Goal: Information Seeking & Learning: Check status

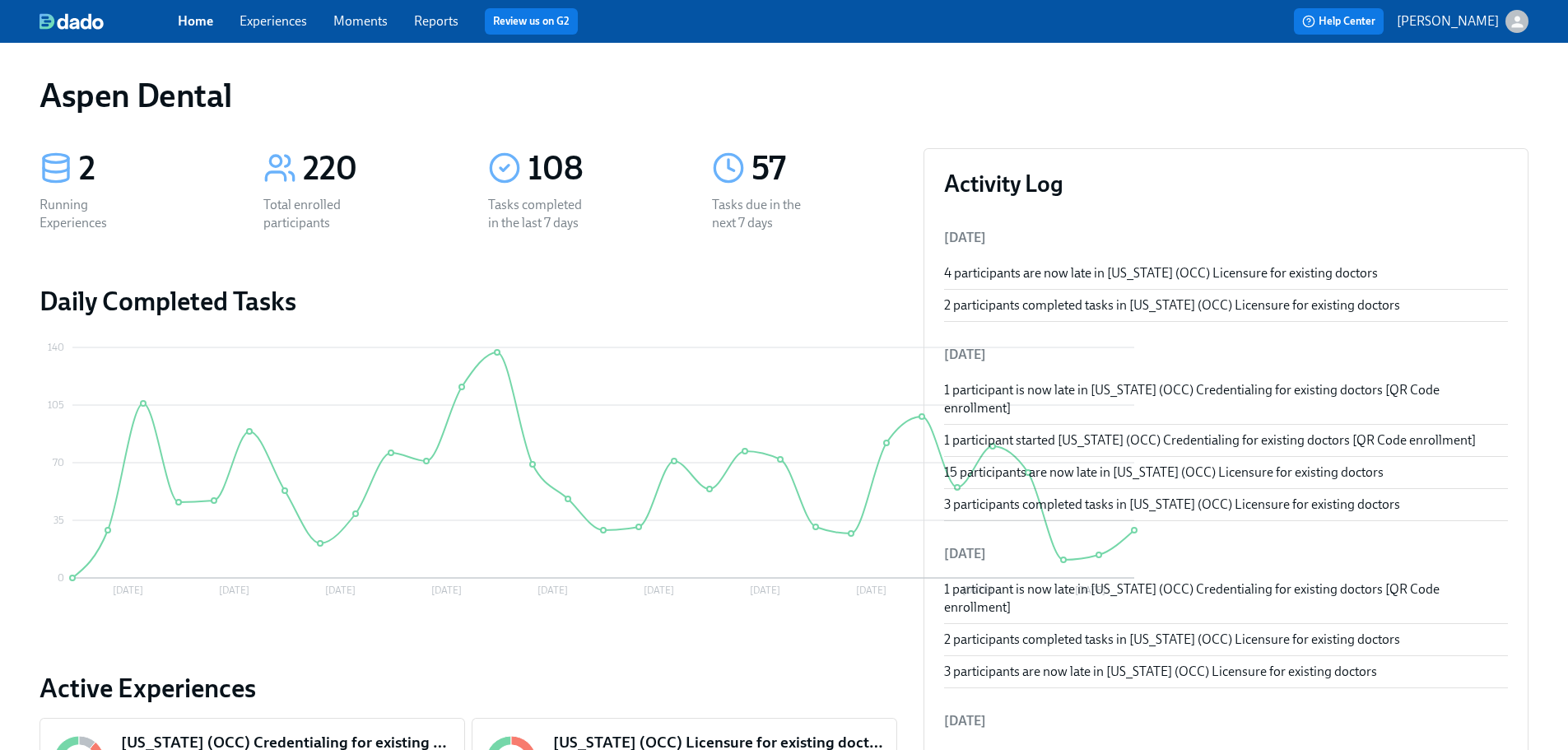
click at [439, 15] on link "Reports" at bounding box center [436, 21] width 45 height 15
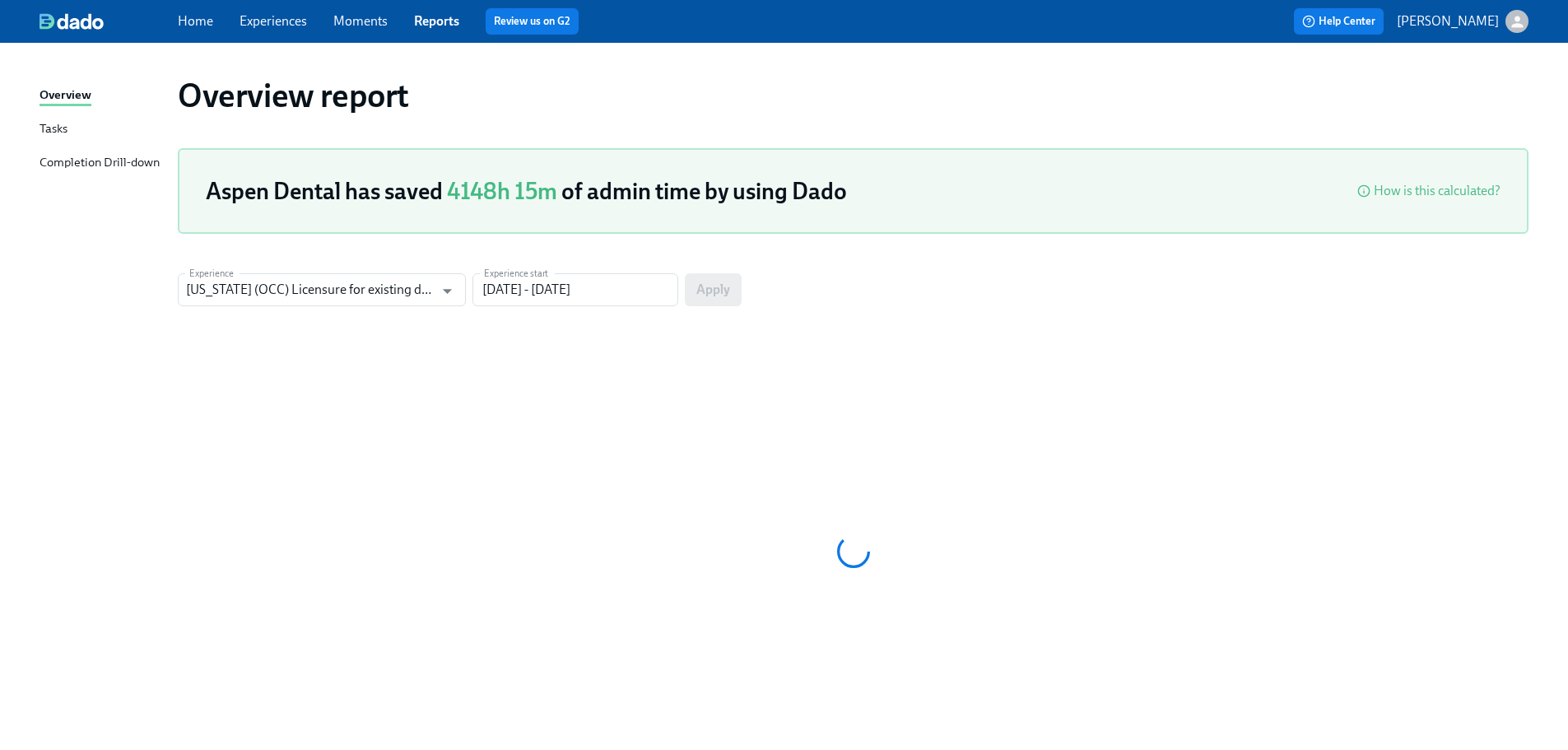
click at [109, 155] on div "Completion Drill-down" at bounding box center [100, 163] width 120 height 21
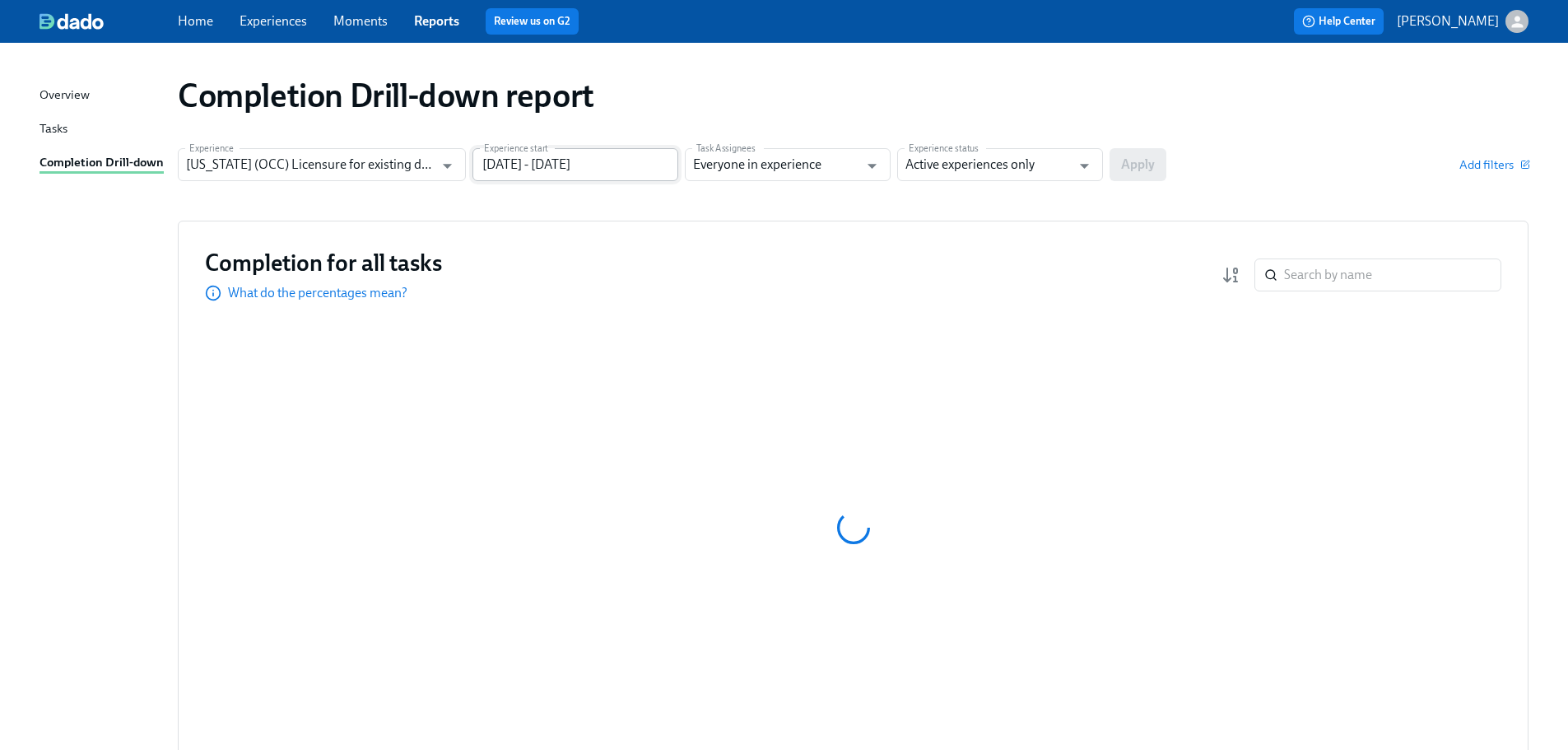
click at [526, 169] on input "[DATE] - [DATE]" at bounding box center [576, 165] width 206 height 33
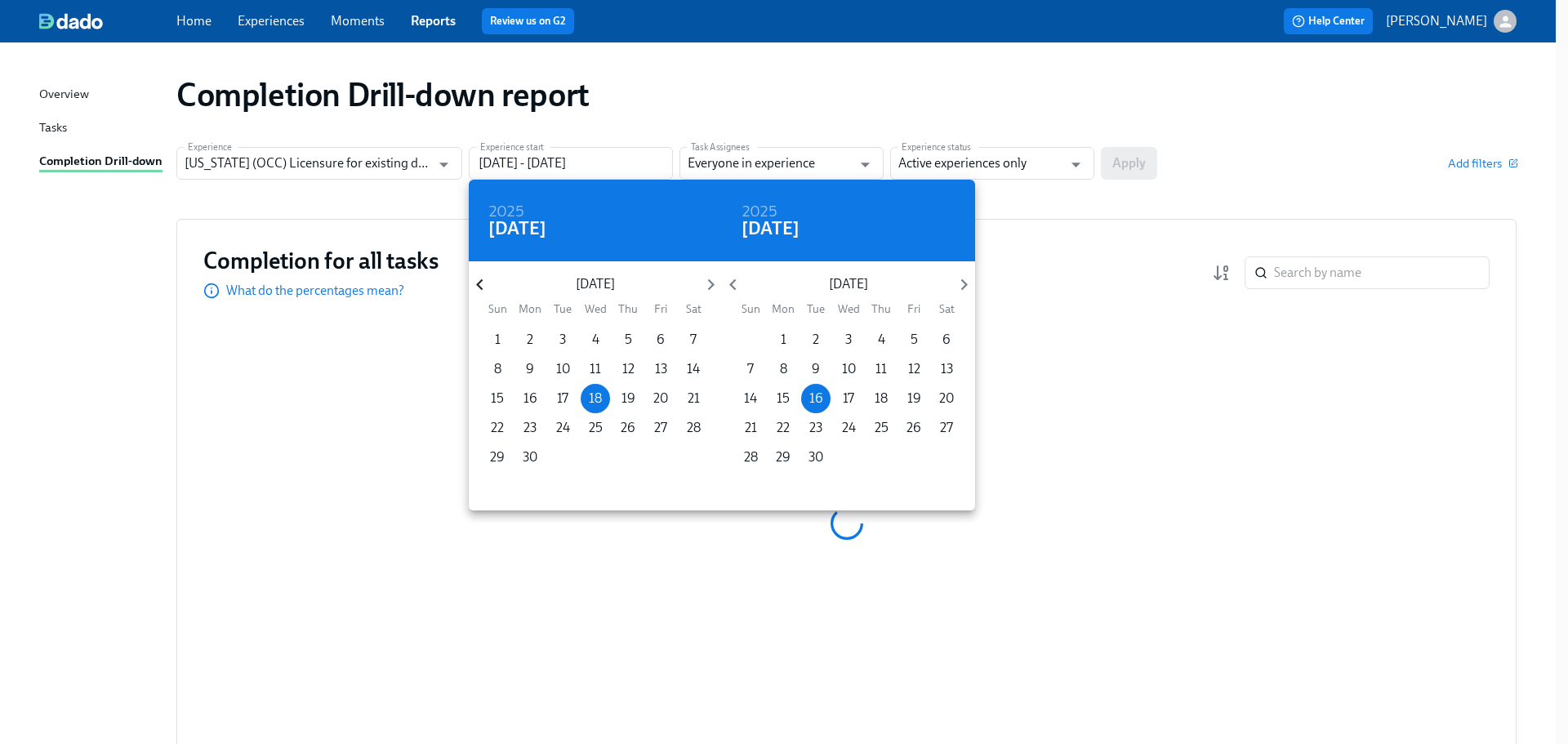
click at [478, 277] on icon "button" at bounding box center [480, 284] width 22 height 22
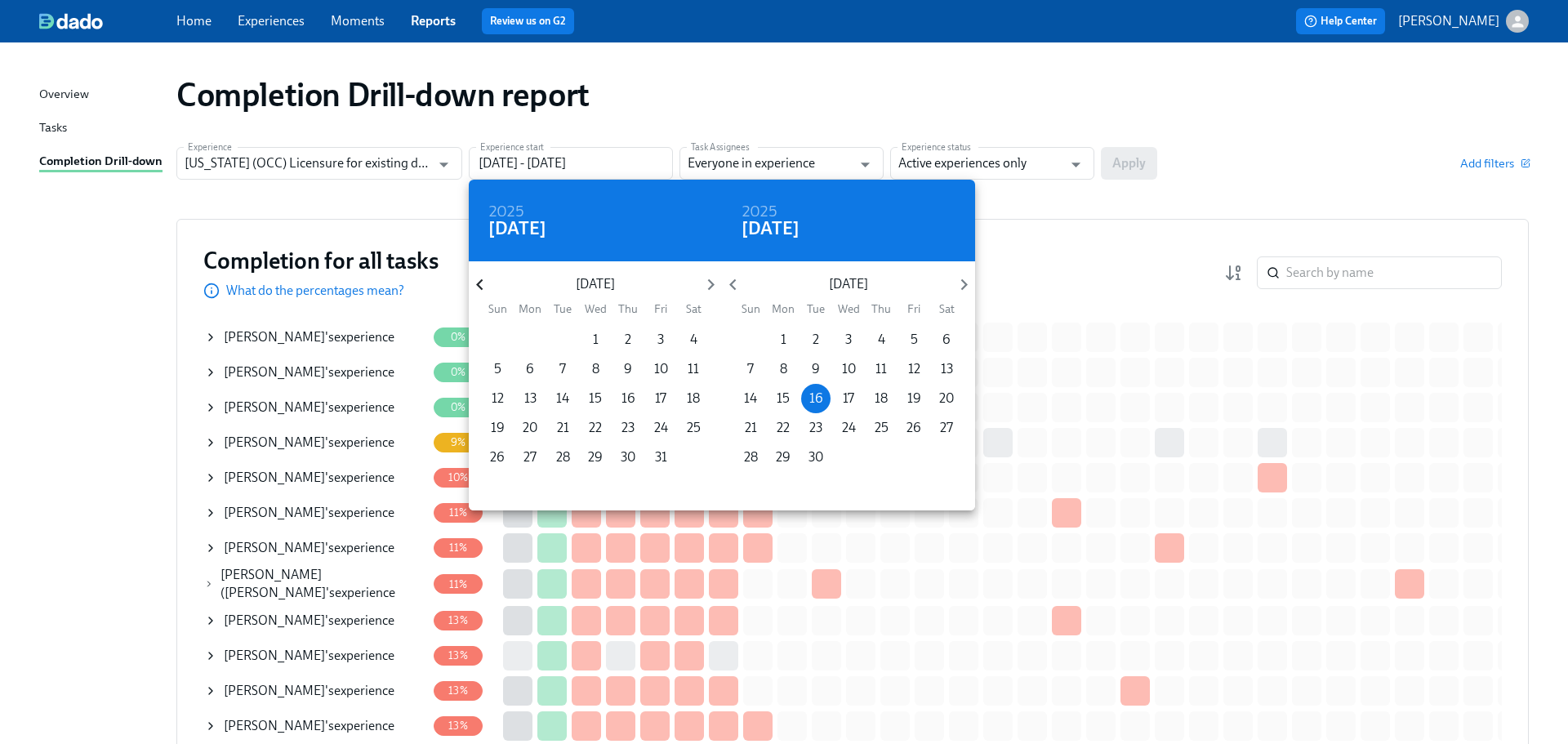
click at [478, 277] on icon "button" at bounding box center [480, 284] width 22 height 22
click at [478, 279] on icon "button" at bounding box center [480, 284] width 22 height 22
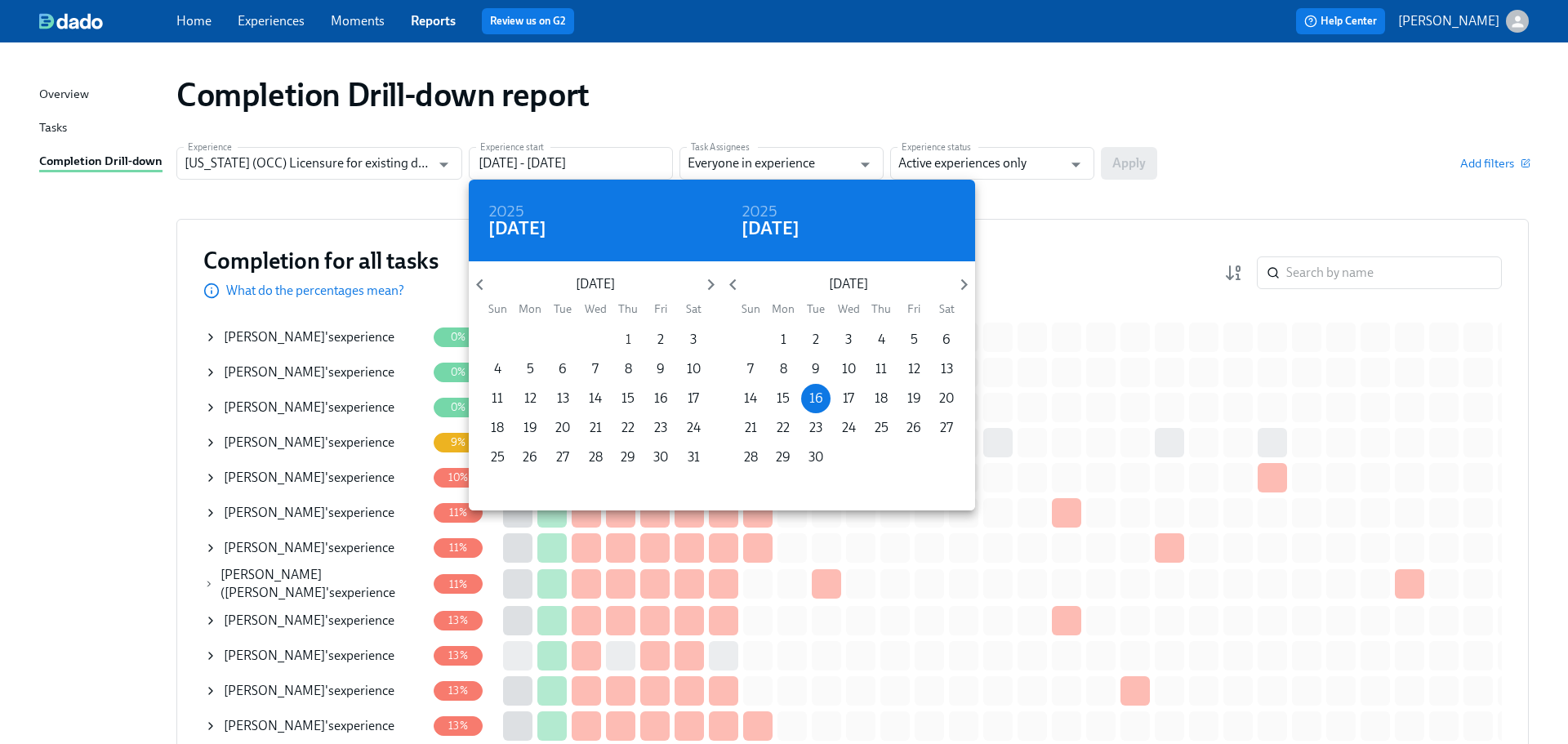
click at [623, 336] on span "1" at bounding box center [627, 339] width 30 height 18
type input "[DATE] - [DATE]"
click at [941, 165] on div at bounding box center [784, 372] width 1568 height 744
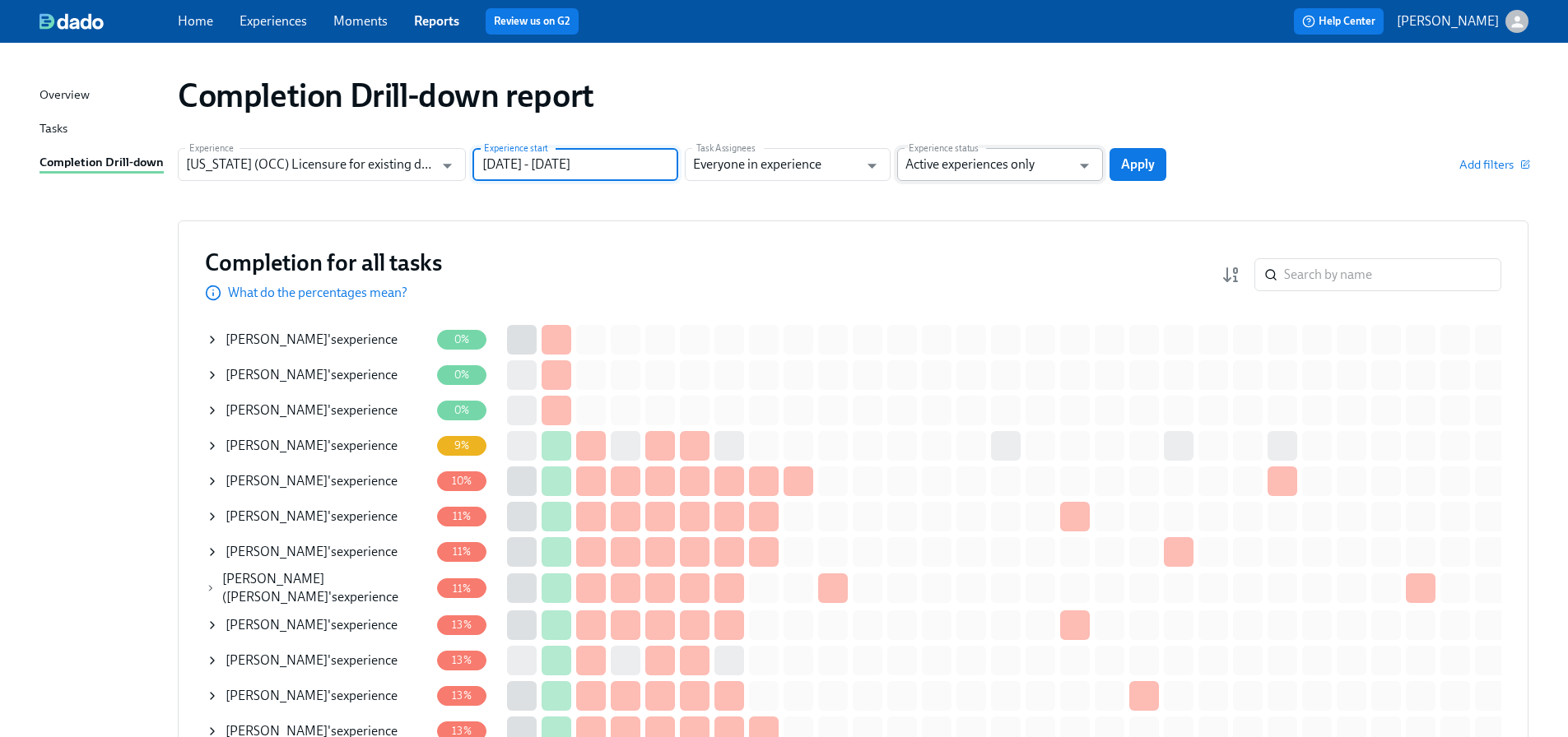
click at [982, 165] on input "Active experiences only" at bounding box center [988, 165] width 166 height 33
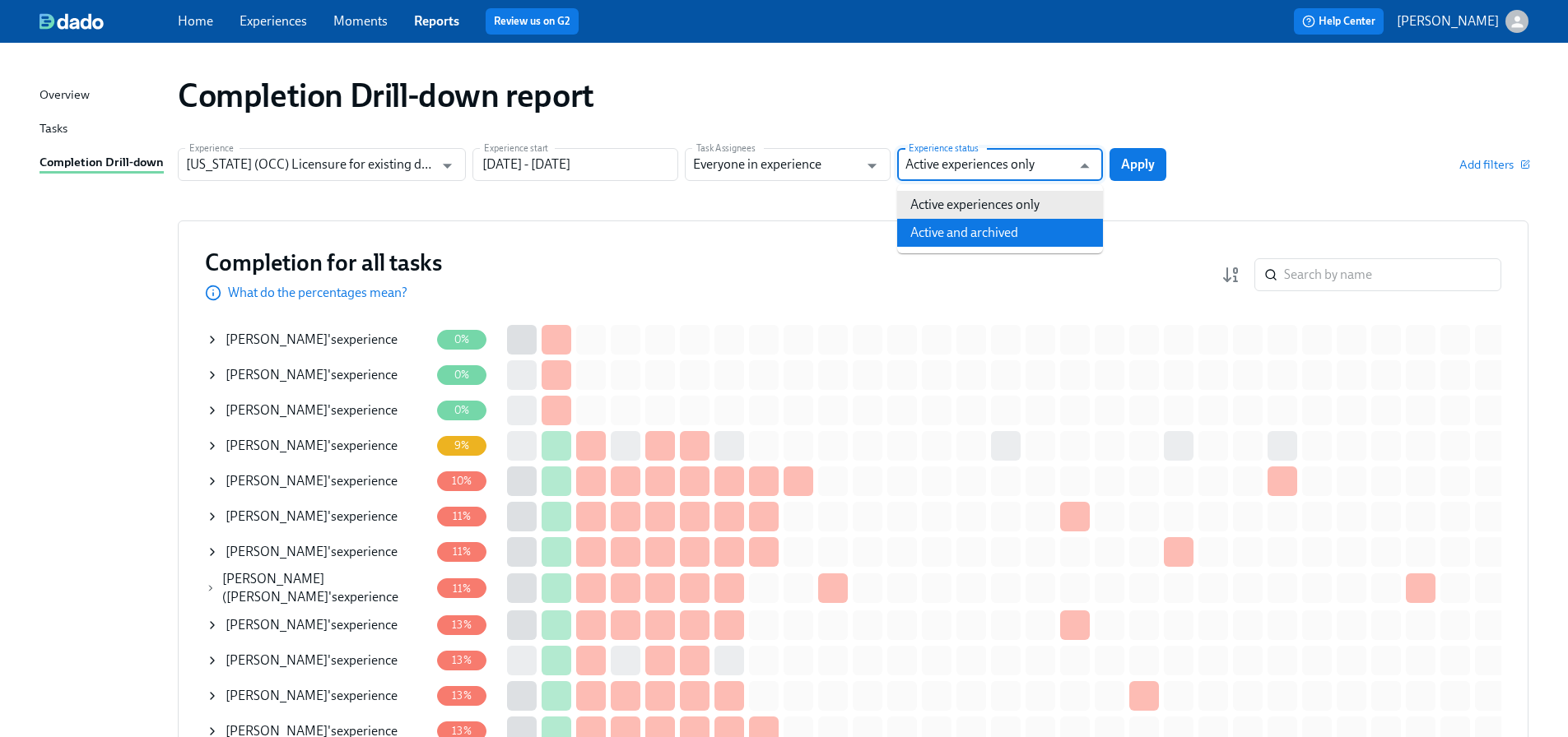
click at [976, 228] on li "Active and archived" at bounding box center [1001, 233] width 206 height 28
type input "Active and archived"
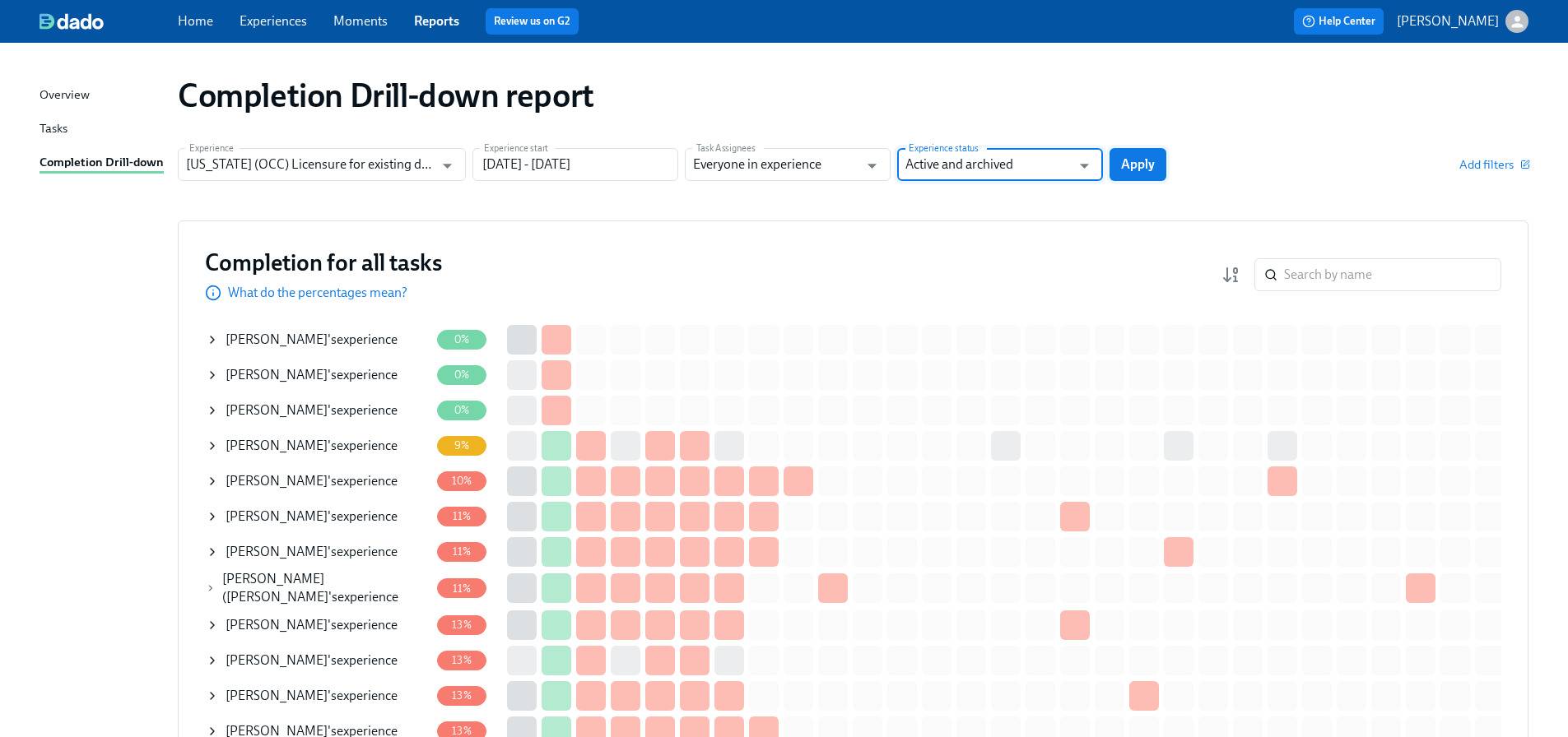
click at [1140, 160] on span "Apply" at bounding box center [1137, 164] width 33 height 16
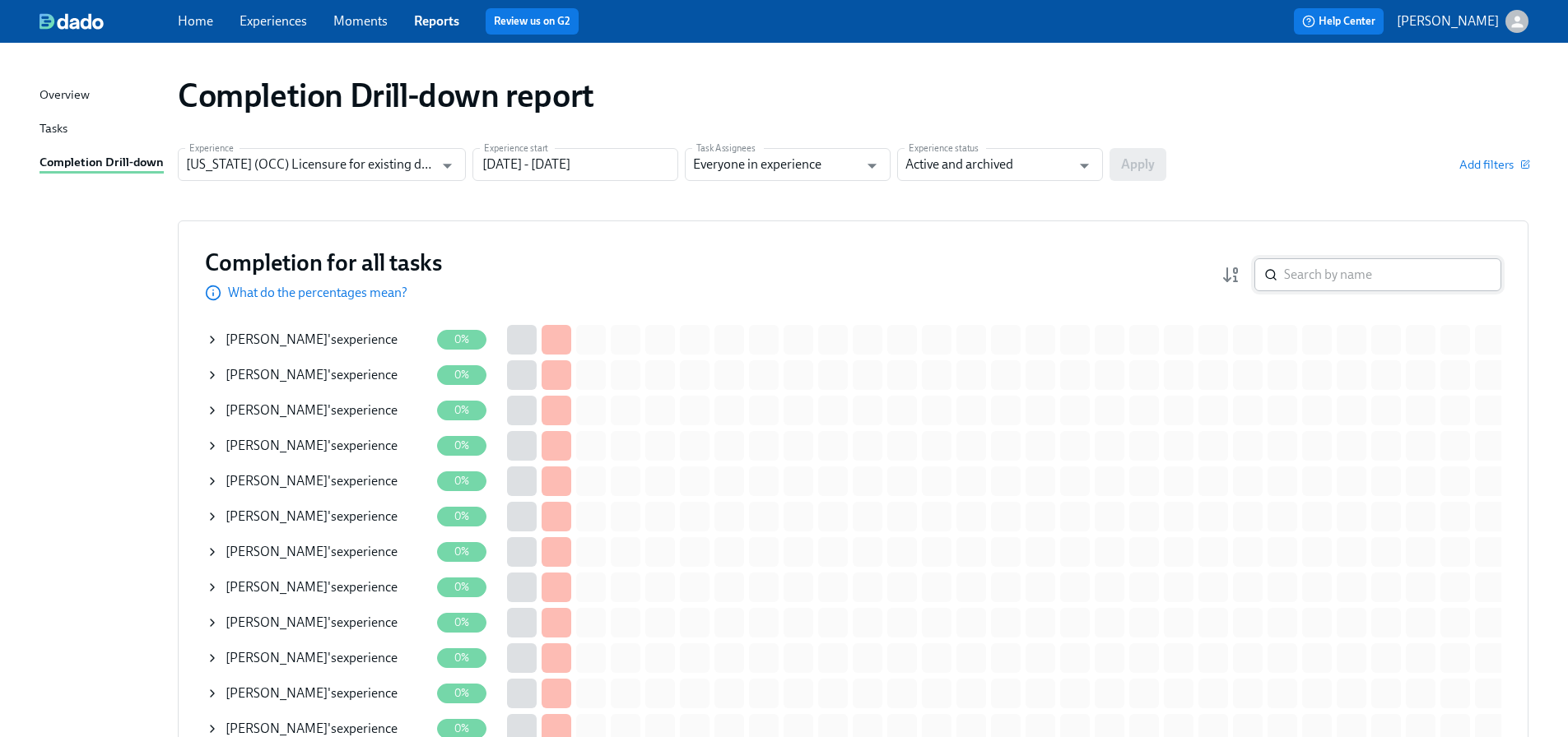
click at [1343, 274] on input "search" at bounding box center [1392, 275] width 217 height 33
paste input "[PERSON_NAME]"
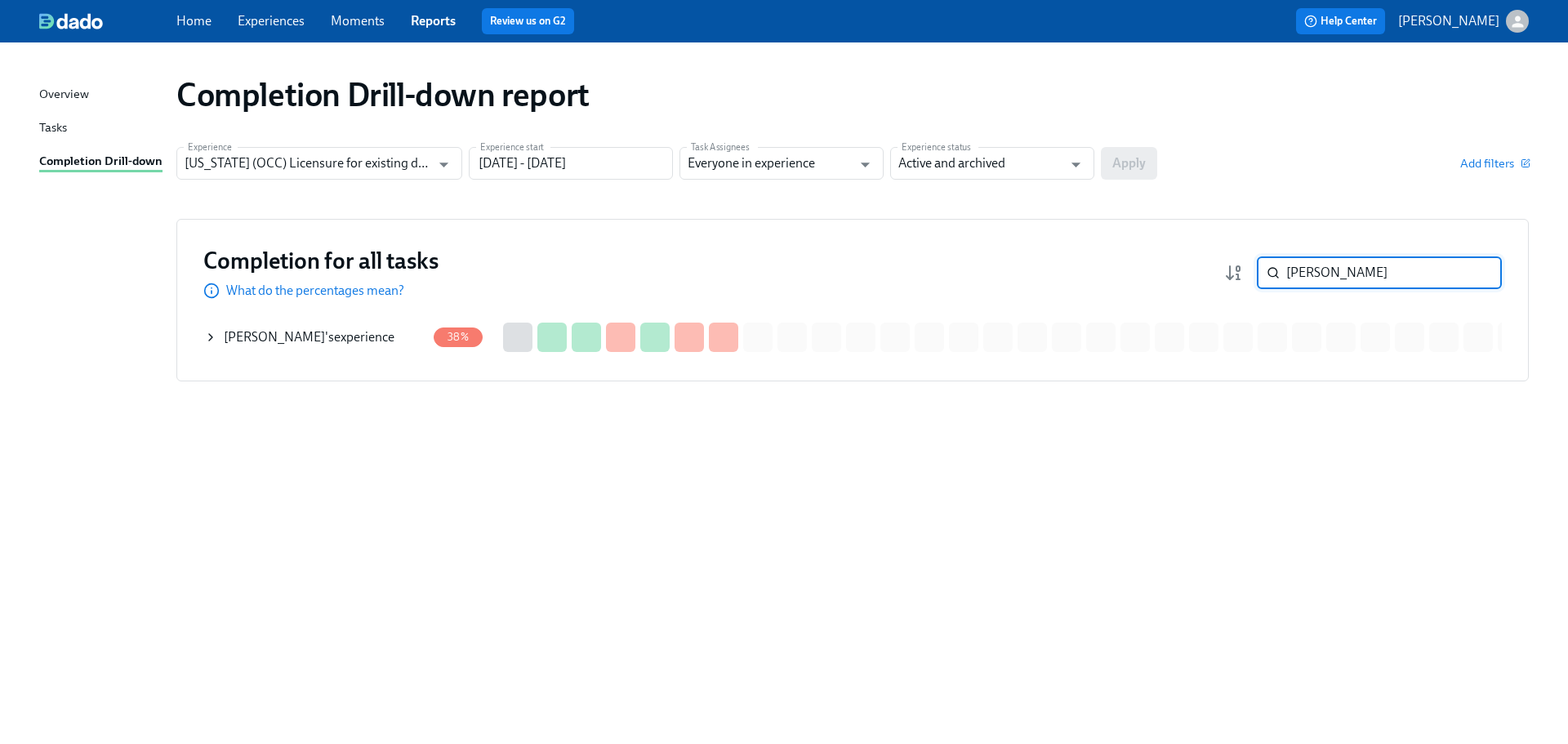
type input "[PERSON_NAME]"
click at [336, 343] on div "[PERSON_NAME] 's experience" at bounding box center [309, 337] width 170 height 18
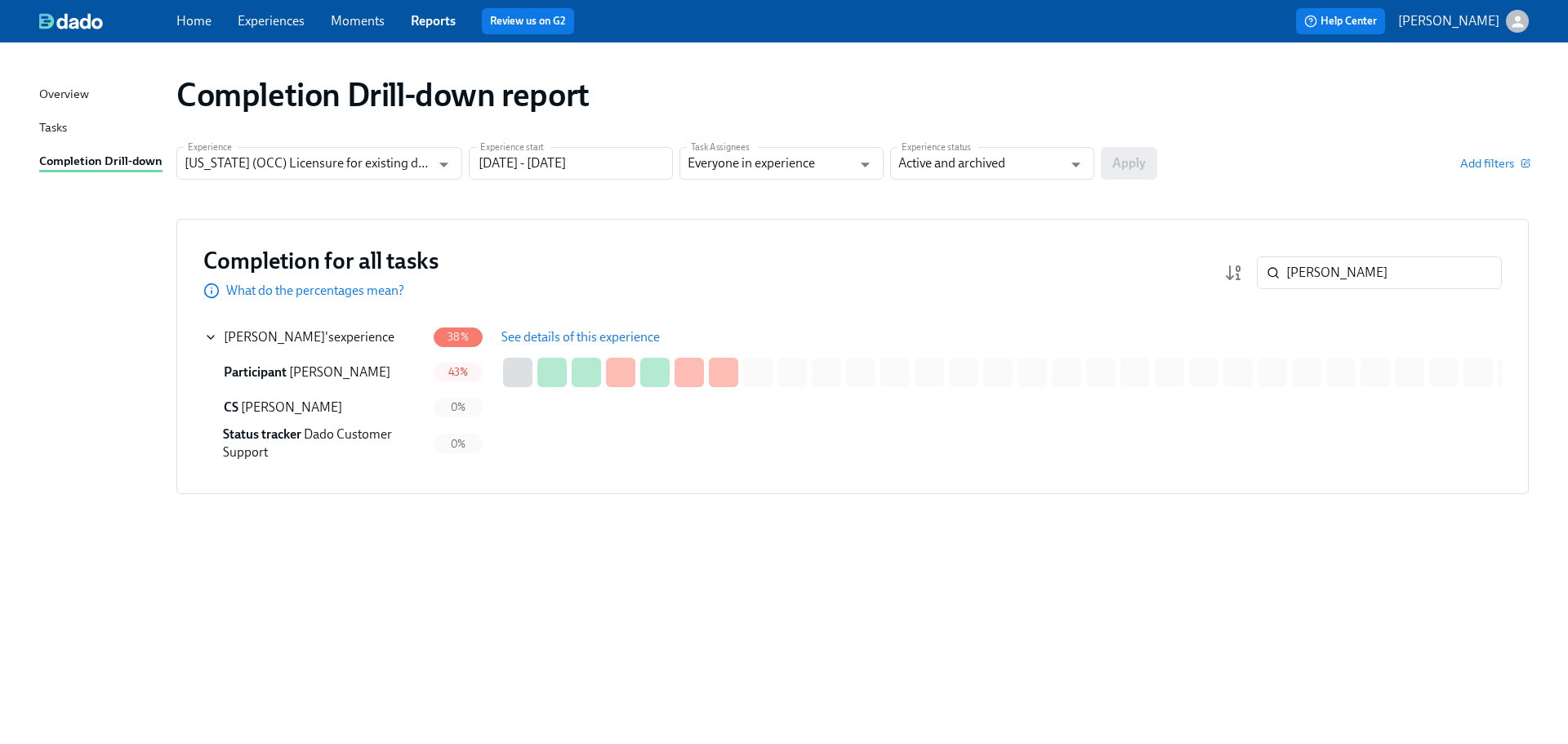
click at [493, 335] on button "See details of this experience" at bounding box center [581, 337] width 181 height 32
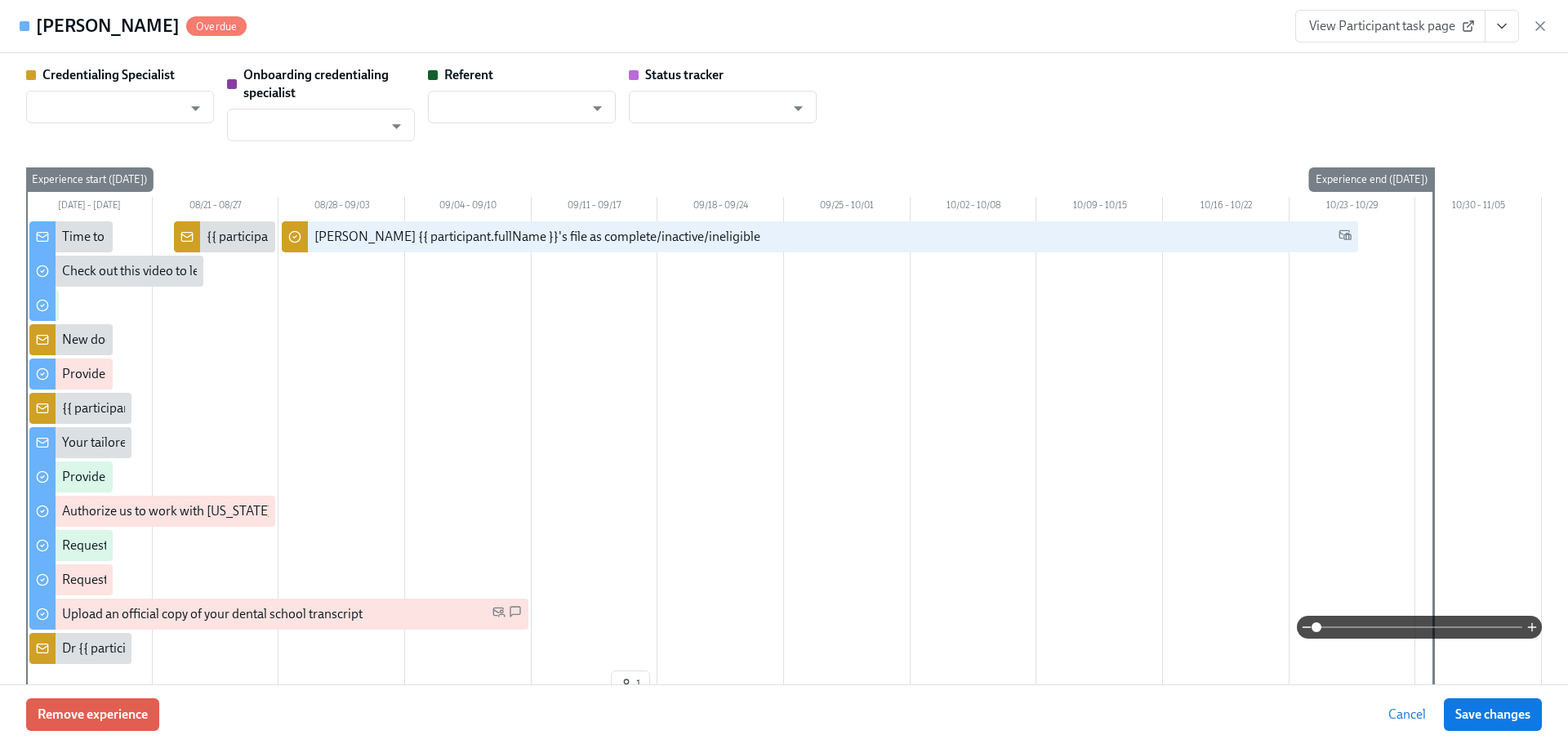
type input "[PERSON_NAME]"
type input "Dado Customer Support"
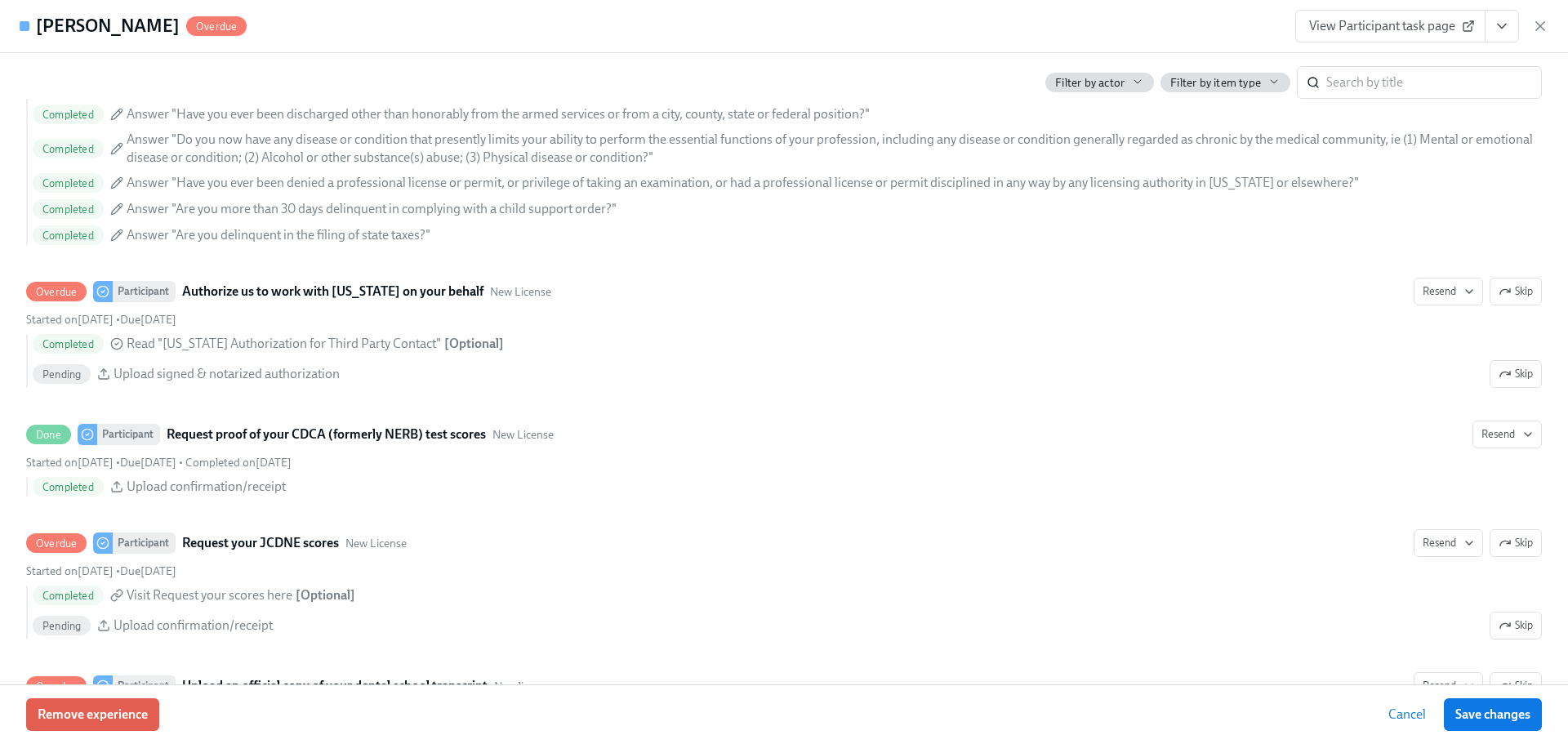
scroll to position [2279, 0]
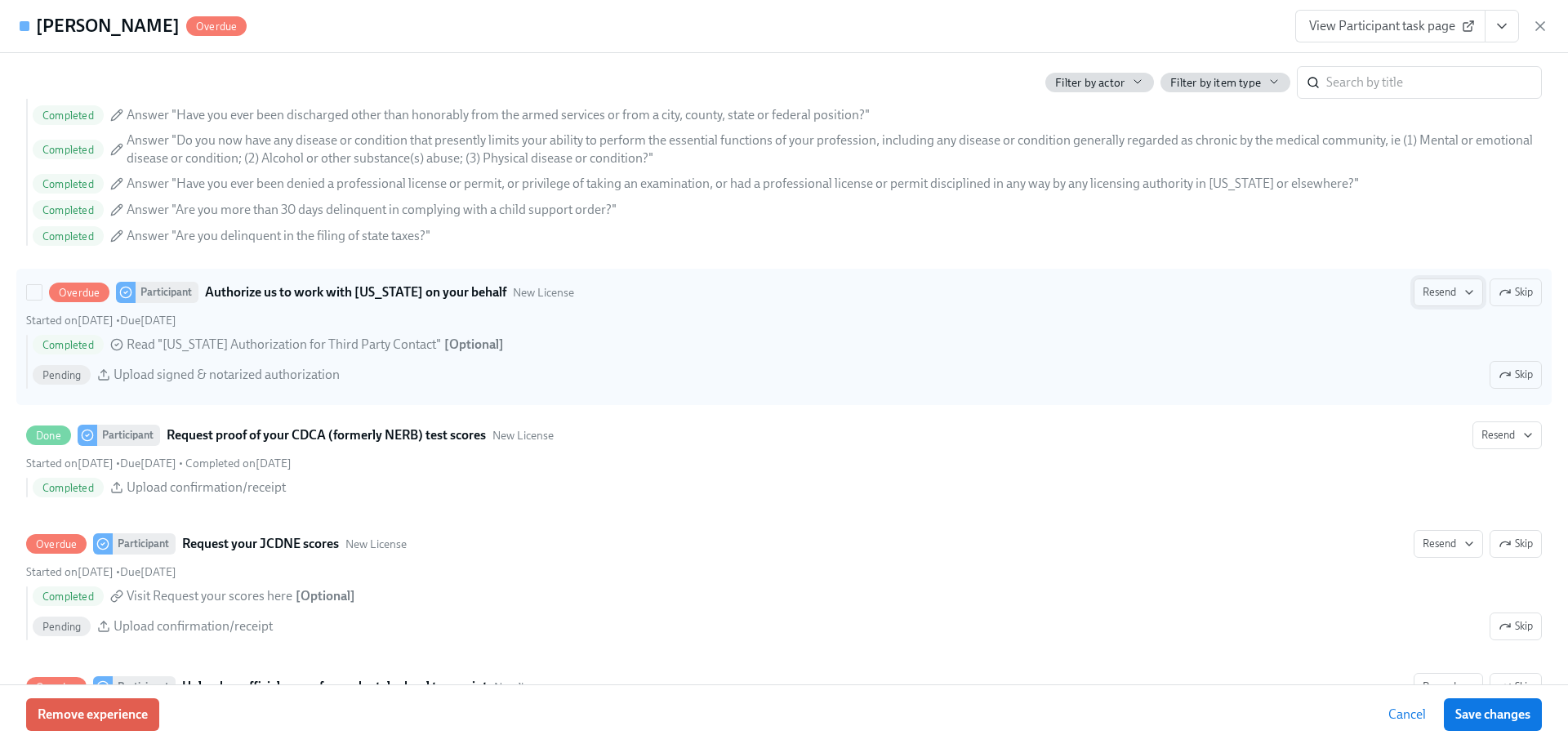
click at [1462, 290] on icon "button" at bounding box center [1468, 292] width 13 height 13
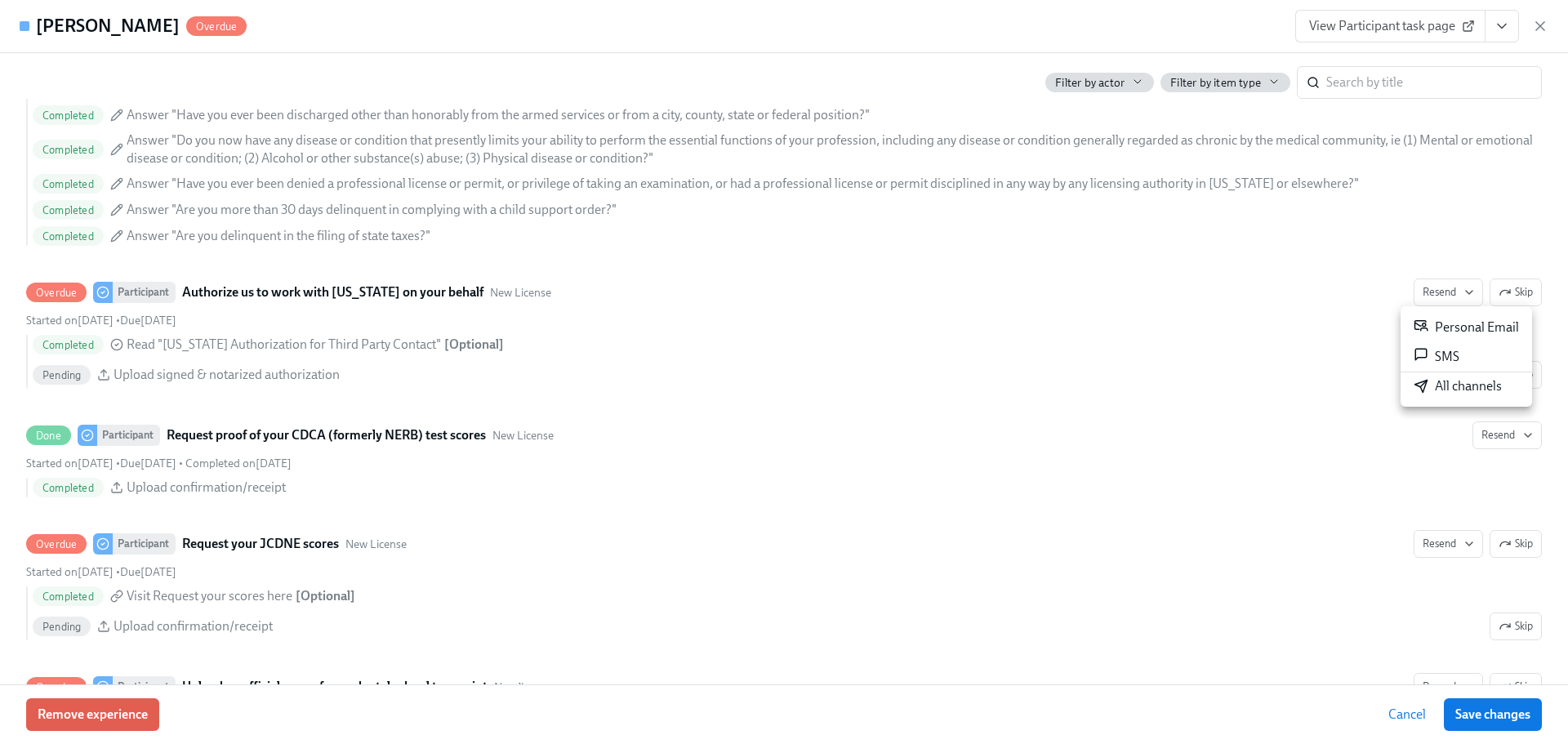
click at [1450, 385] on div "All channels" at bounding box center [1457, 386] width 89 height 18
click at [1540, 27] on icon "button" at bounding box center [1539, 26] width 16 height 16
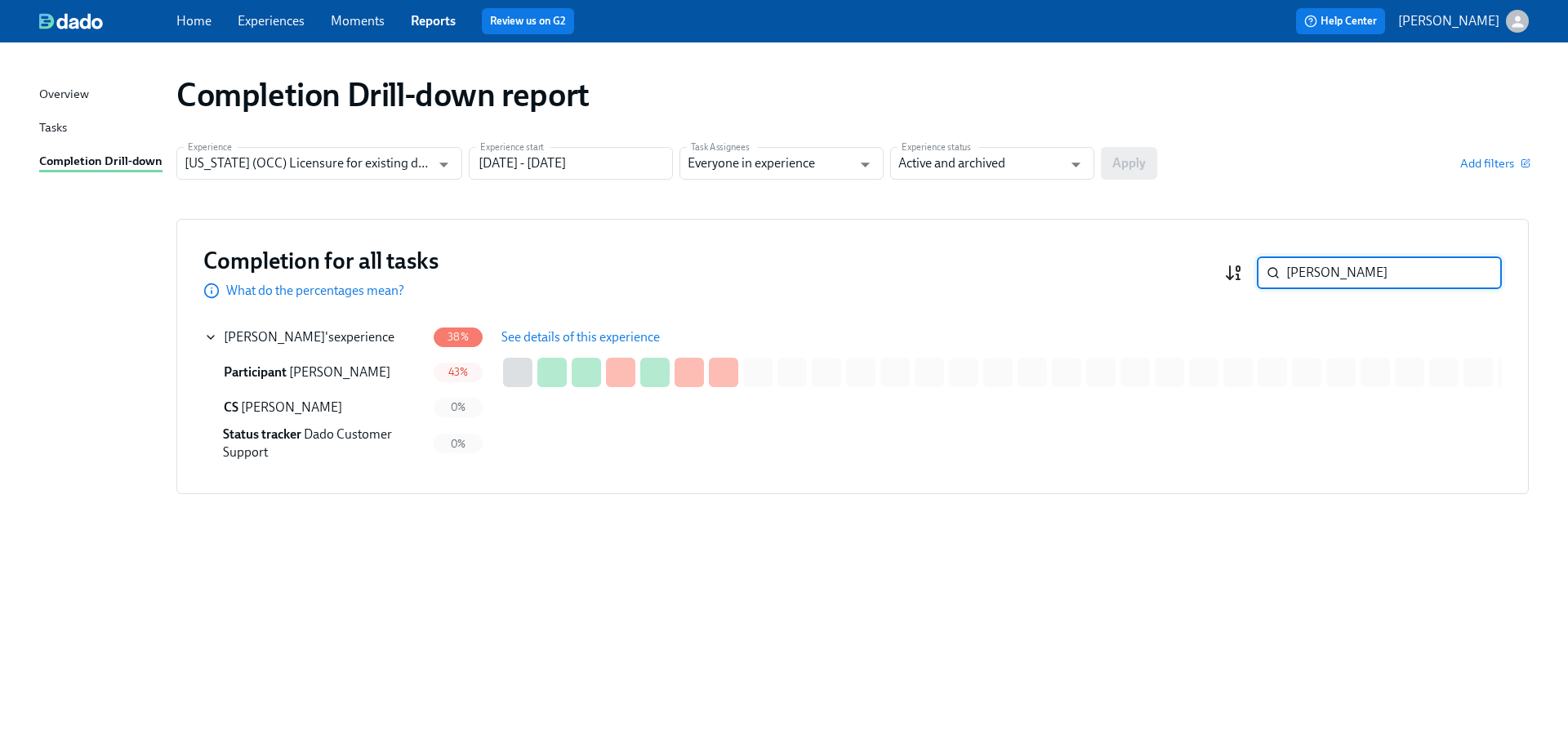
drag, startPoint x: 1348, startPoint y: 270, endPoint x: 1239, endPoint y: 273, distance: 109.0
click at [1239, 273] on div "[PERSON_NAME] ​" at bounding box center [1363, 272] width 278 height 32
paste input "[PERSON_NAME]"
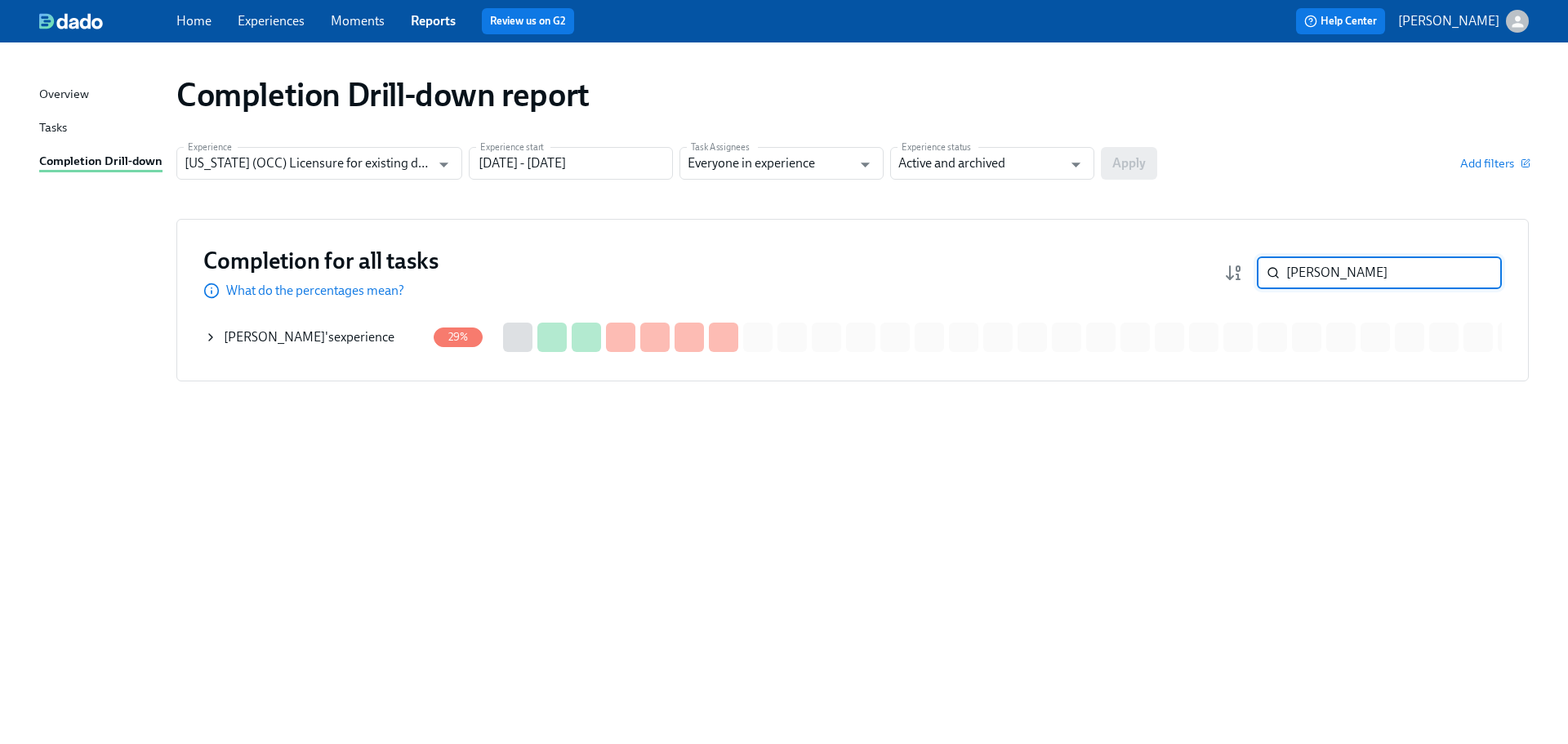
click at [341, 346] on div "[PERSON_NAME] 's experience" at bounding box center [309, 337] width 170 height 18
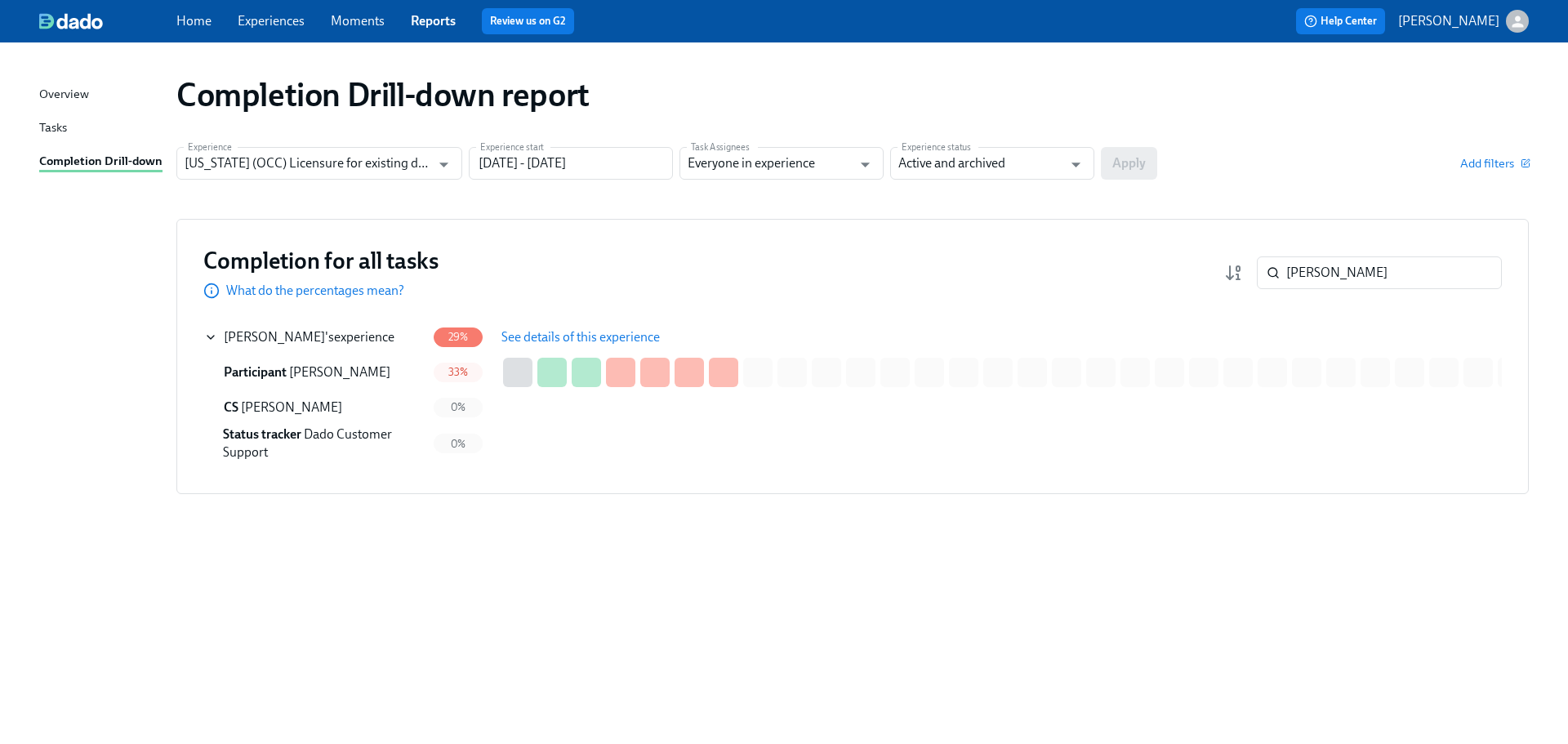
click at [539, 336] on span "See details of this experience" at bounding box center [581, 337] width 158 height 16
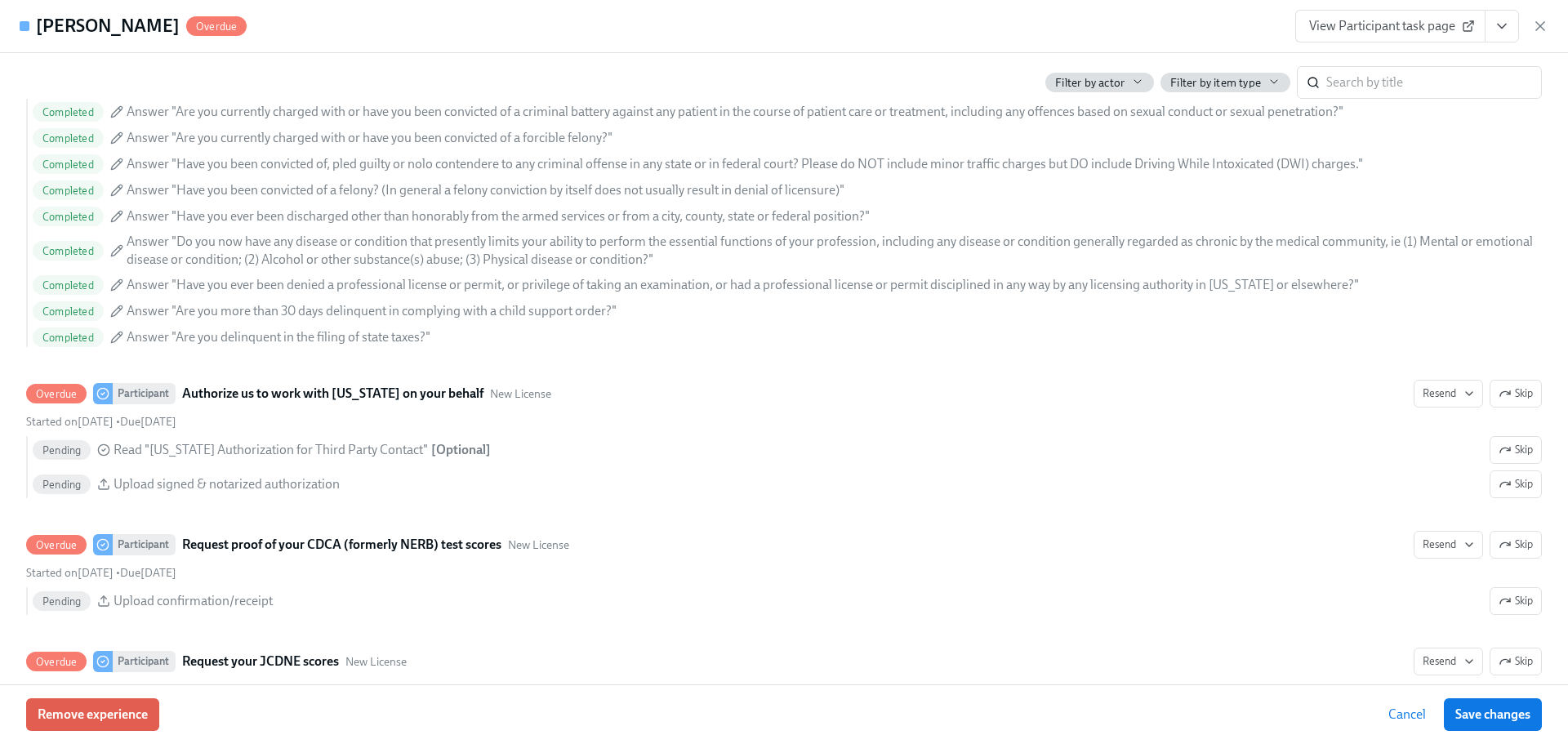
scroll to position [2073, 0]
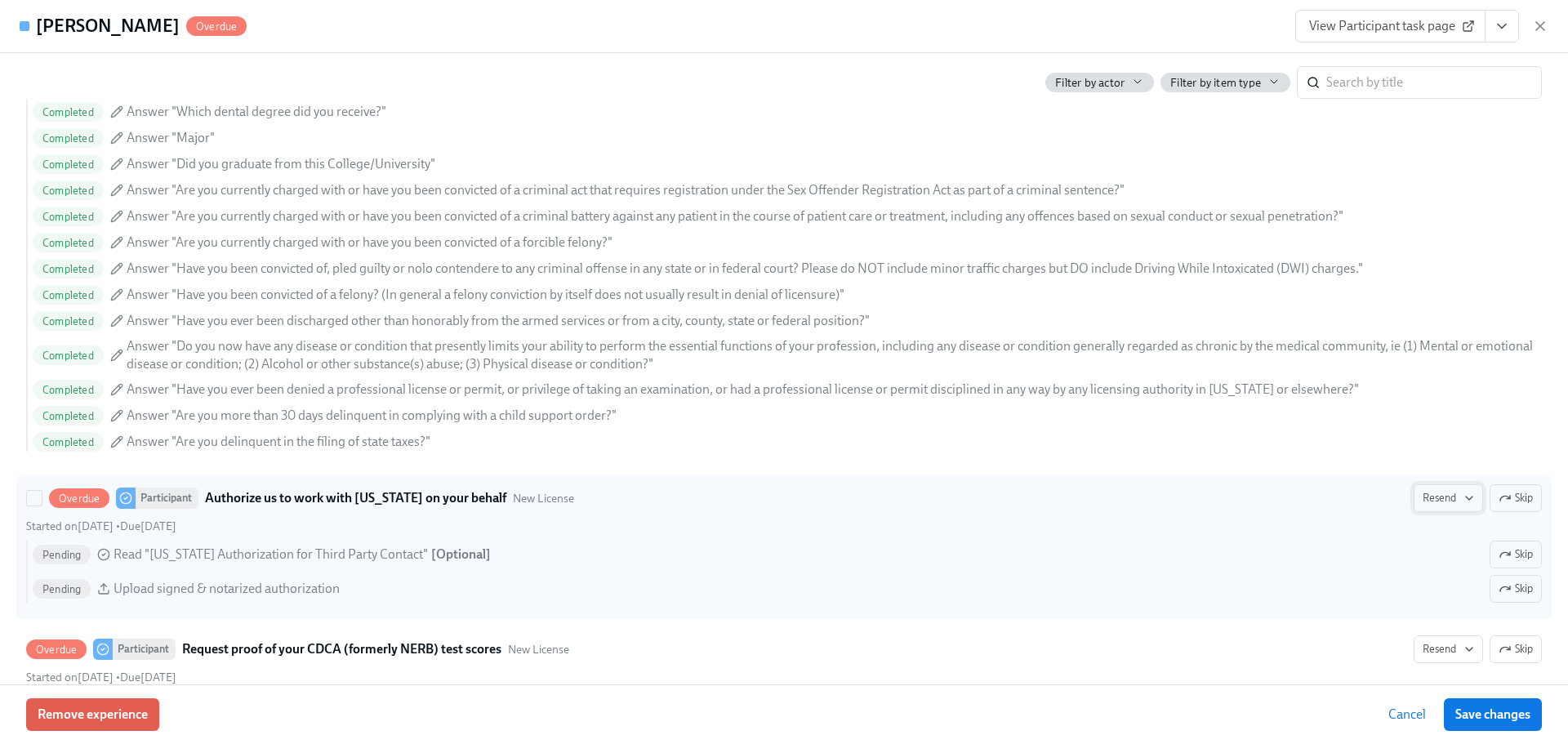
click at [1446, 494] on span "Resend" at bounding box center [1448, 498] width 51 height 16
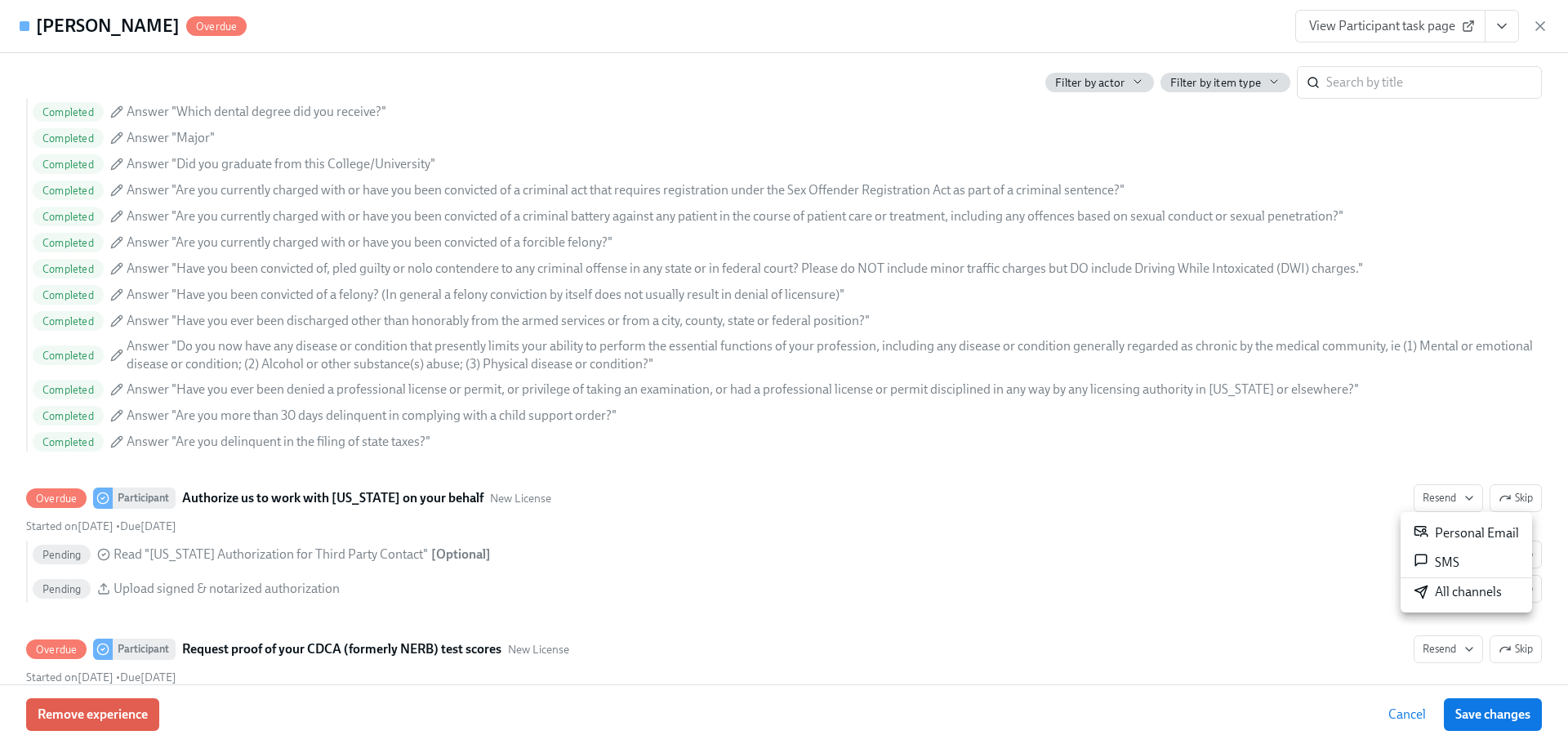
click at [1475, 590] on div "All channels" at bounding box center [1457, 592] width 89 height 18
click at [1531, 27] on div "View Participant task page" at bounding box center [1421, 26] width 253 height 32
click at [1533, 26] on icon "button" at bounding box center [1539, 26] width 16 height 16
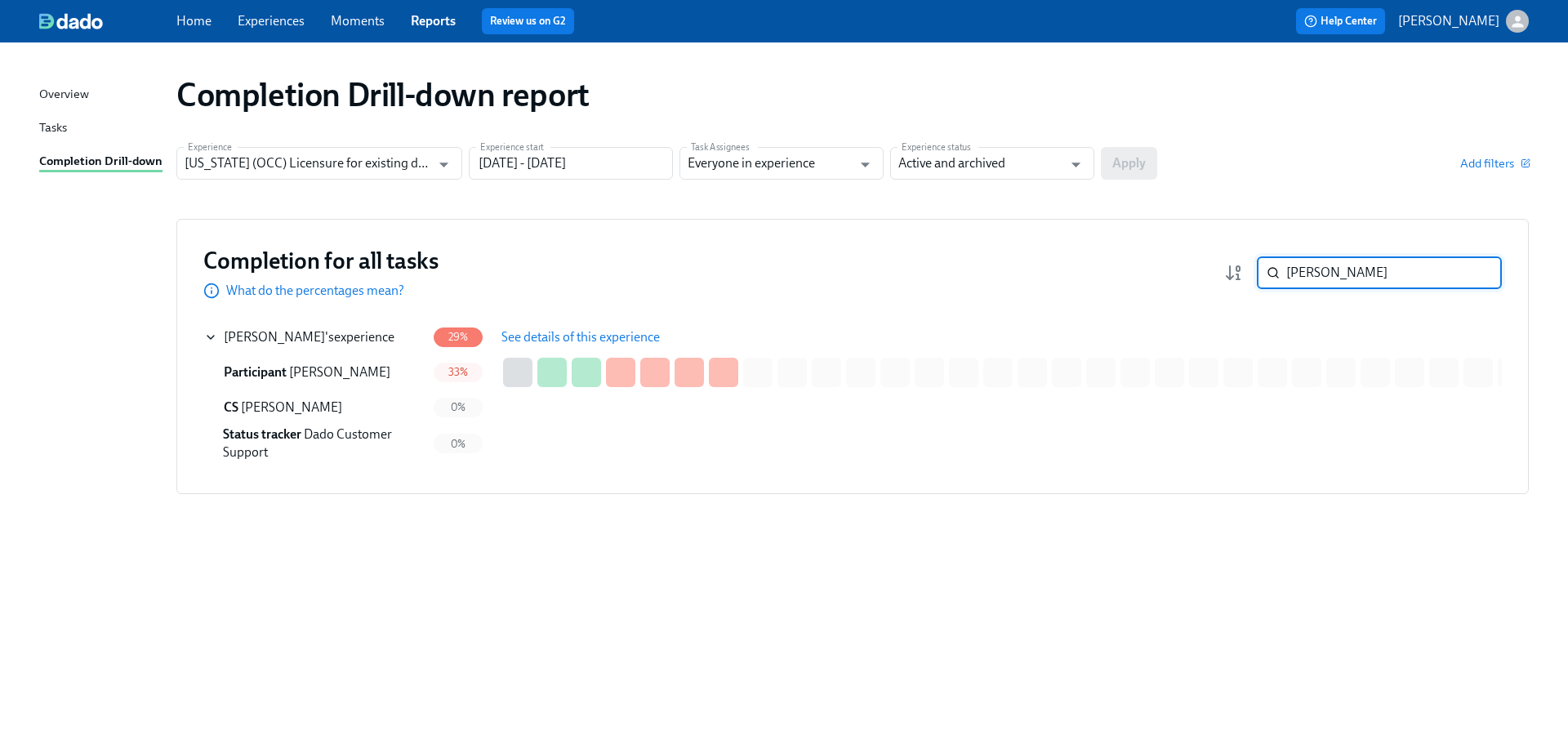
drag, startPoint x: 1331, startPoint y: 272, endPoint x: 1251, endPoint y: 267, distance: 80.2
click at [1251, 267] on div "[PERSON_NAME] ​" at bounding box center [1363, 272] width 278 height 32
paste input "Hammani"
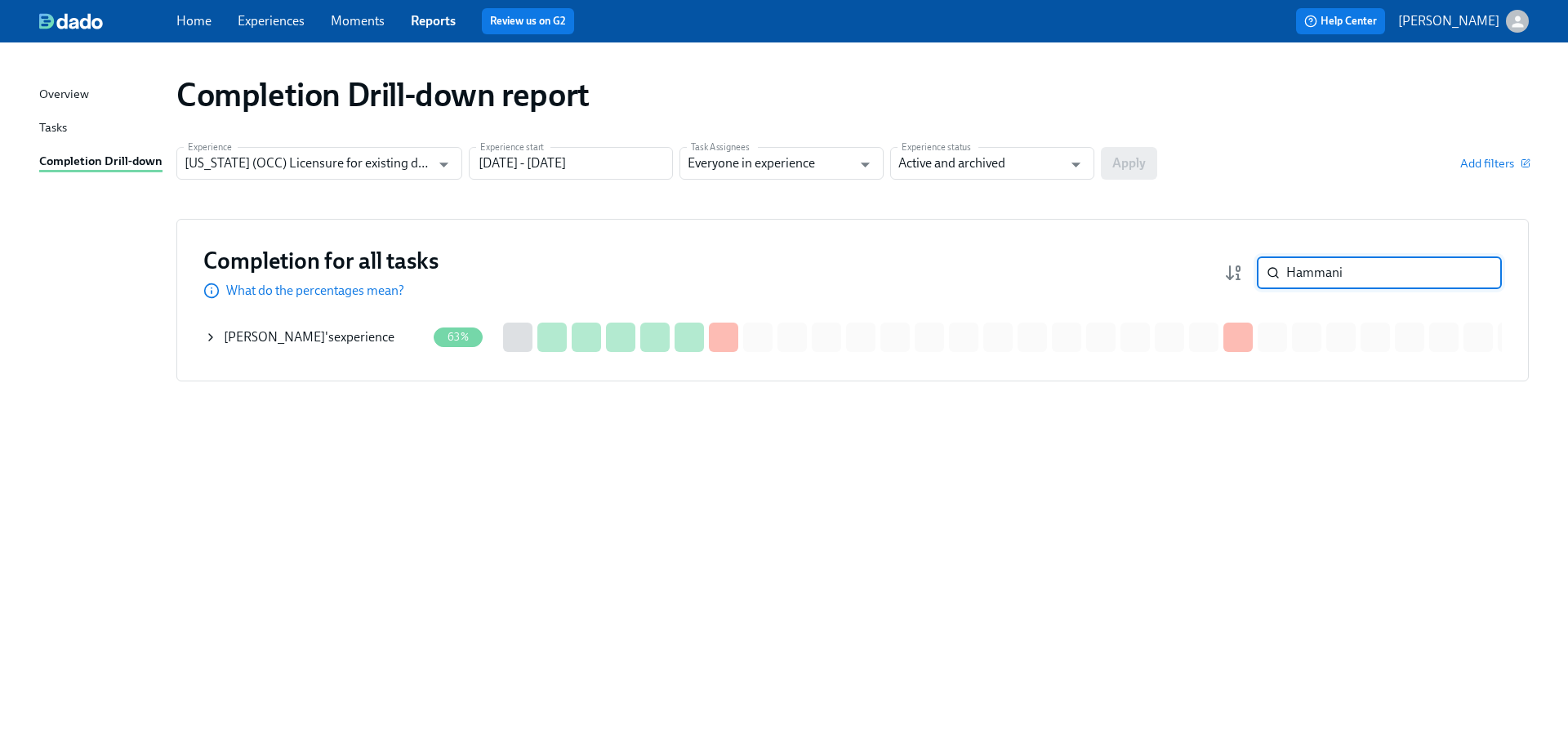
type input "Hammani"
click at [397, 346] on div "[PERSON_NAME] 's experience" at bounding box center [315, 337] width 222 height 32
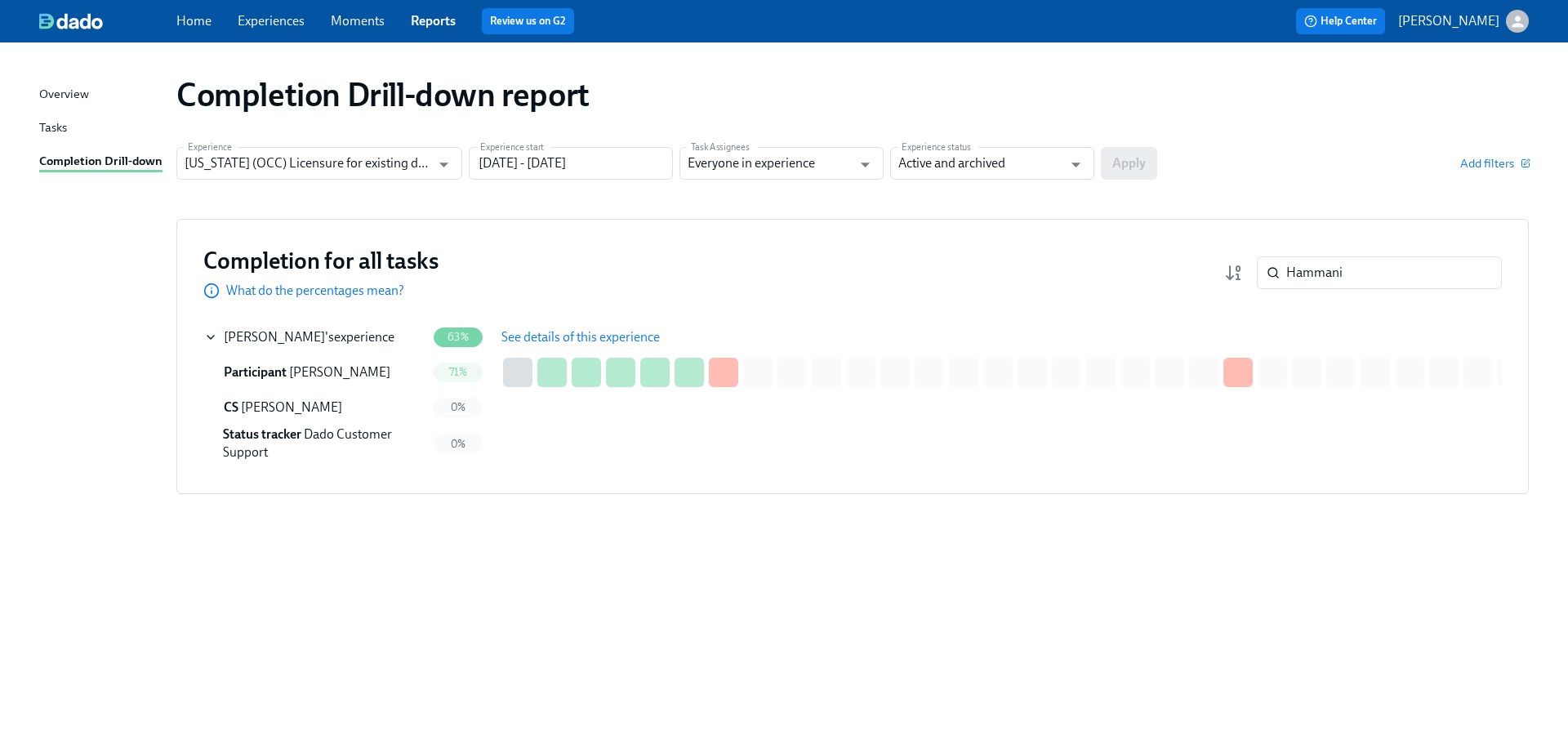
click at [561, 328] on button "See details of this experience" at bounding box center [581, 337] width 181 height 32
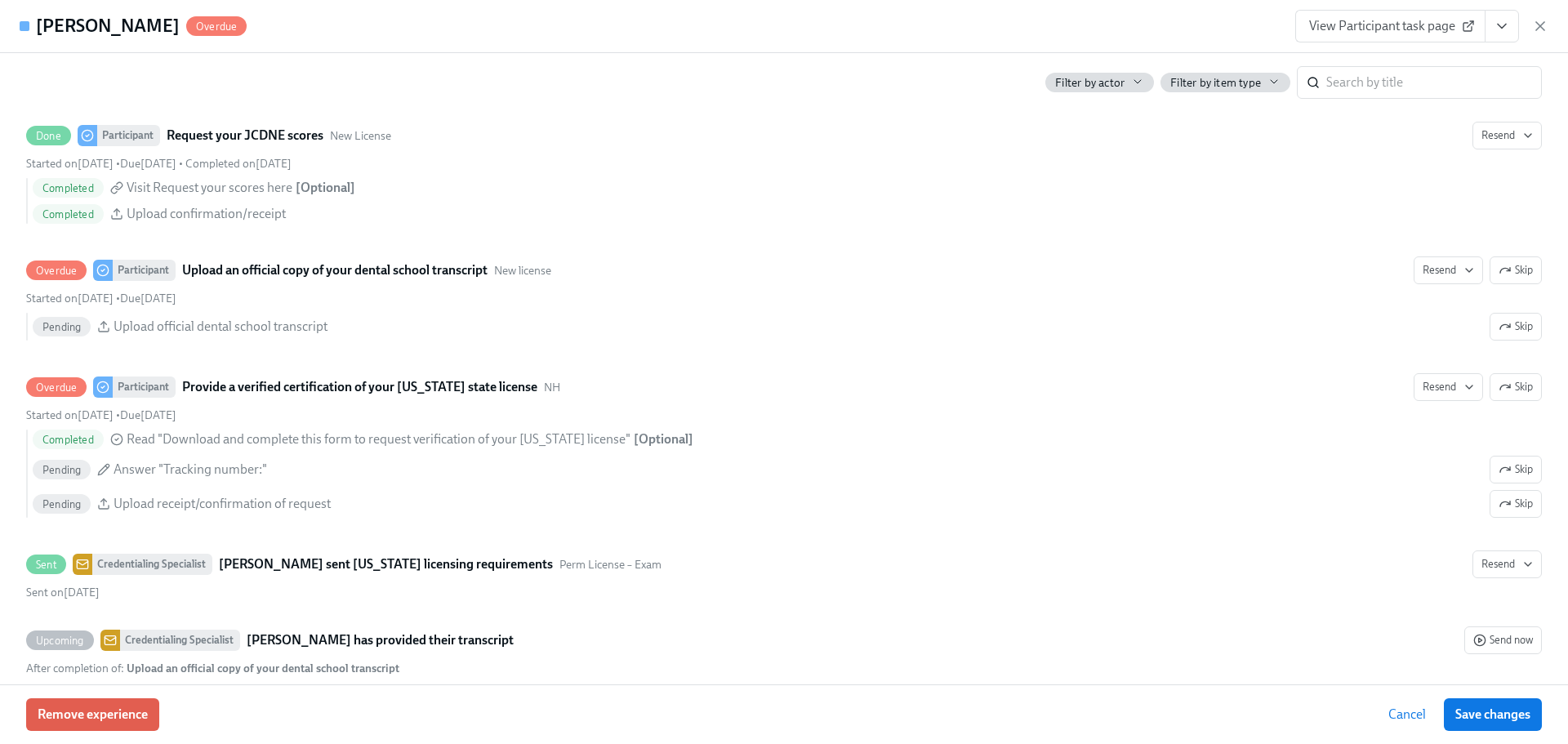
scroll to position [2613, 0]
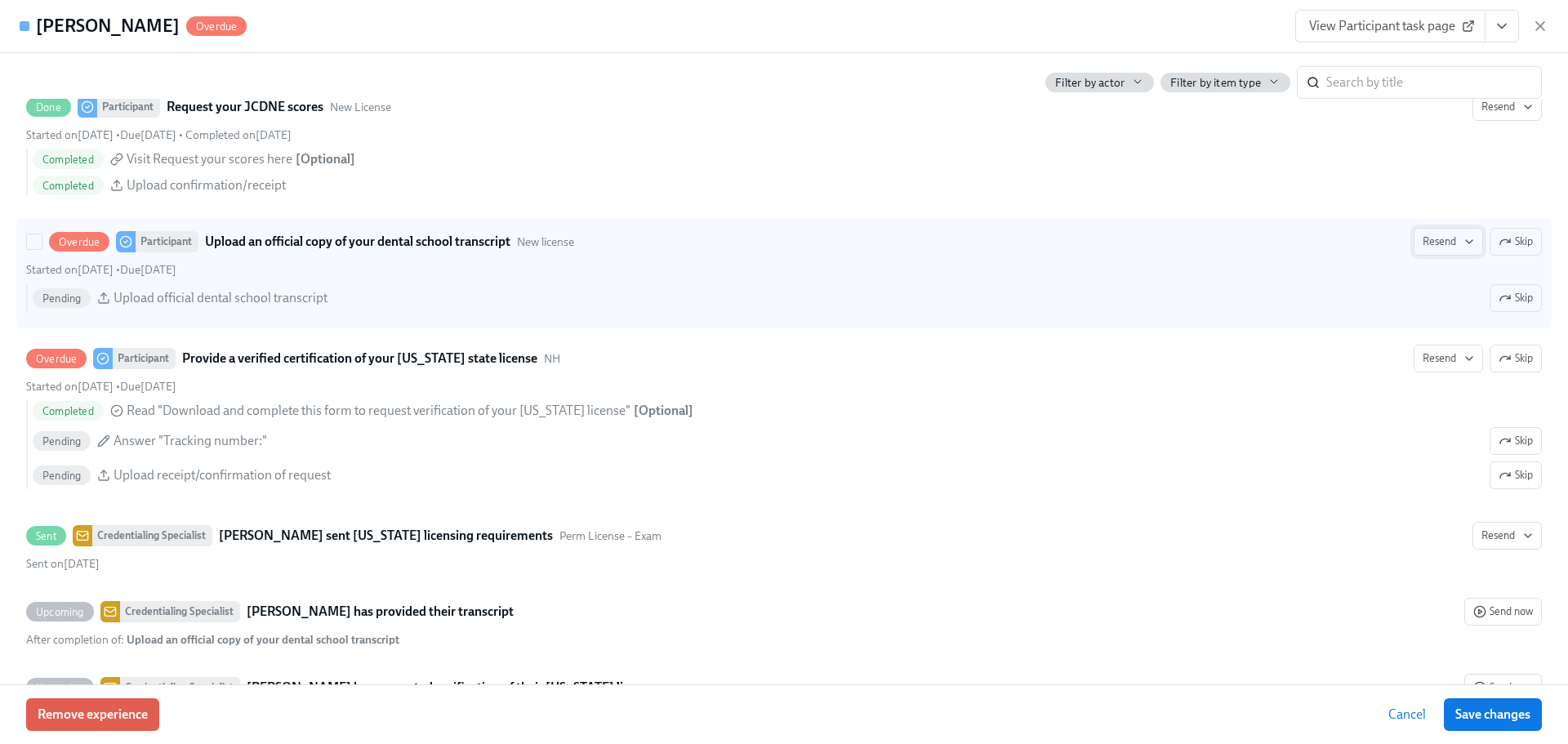
click at [1462, 247] on icon "button" at bounding box center [1468, 241] width 13 height 13
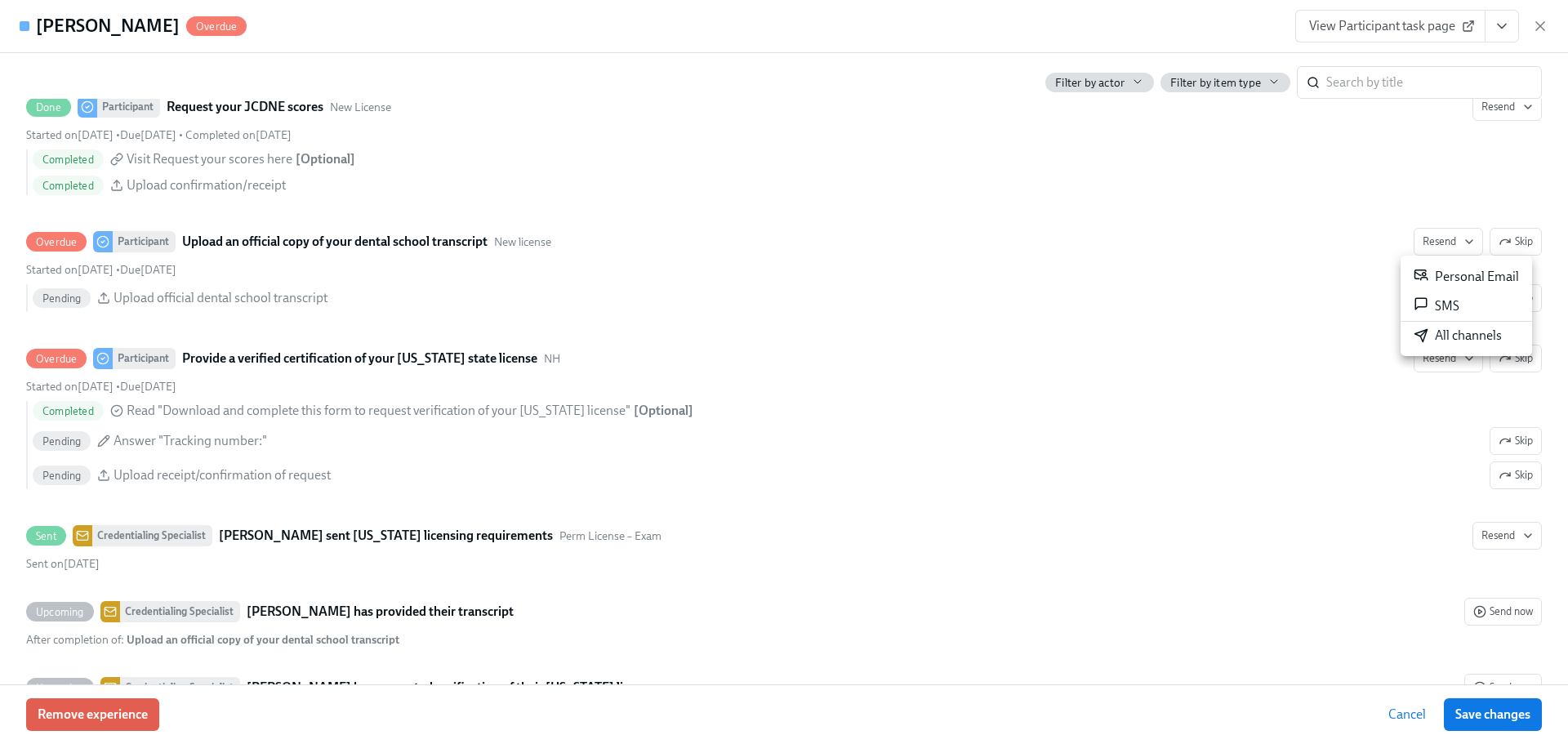
click at [1448, 334] on div "All channels" at bounding box center [1457, 335] width 89 height 18
